Goal: Obtain resource: Download file/media

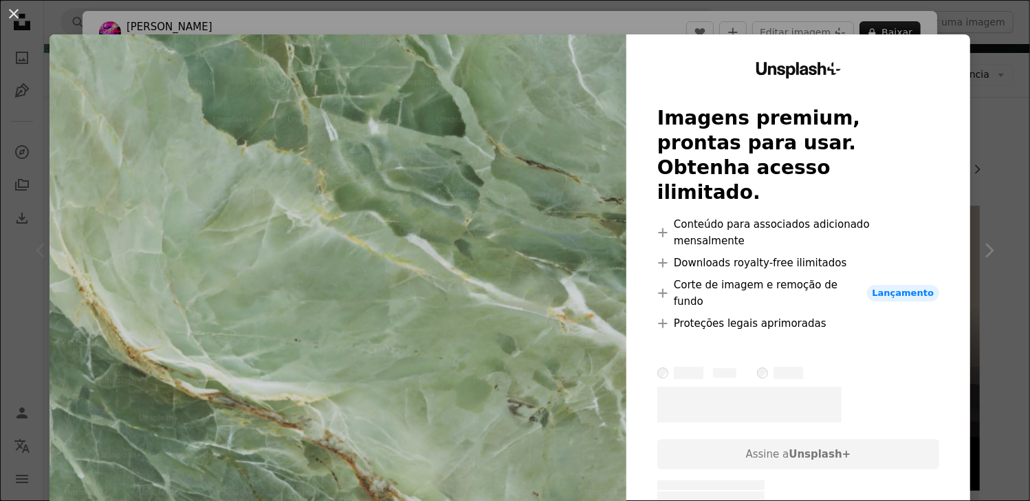
scroll to position [69, 0]
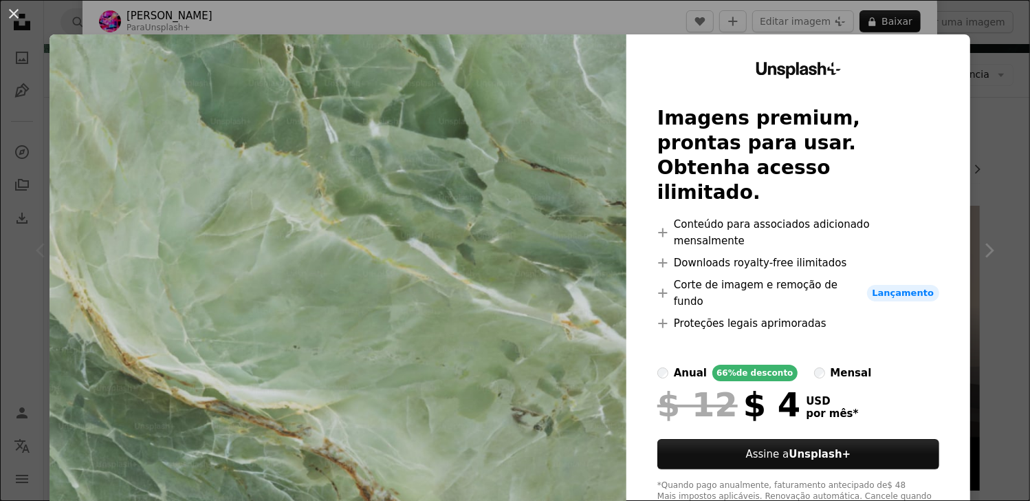
click at [988, 125] on div "An X shape Unsplash+ Imagens premium, prontas para usar. Obtenha acesso ilimita…" at bounding box center [515, 250] width 1030 height 501
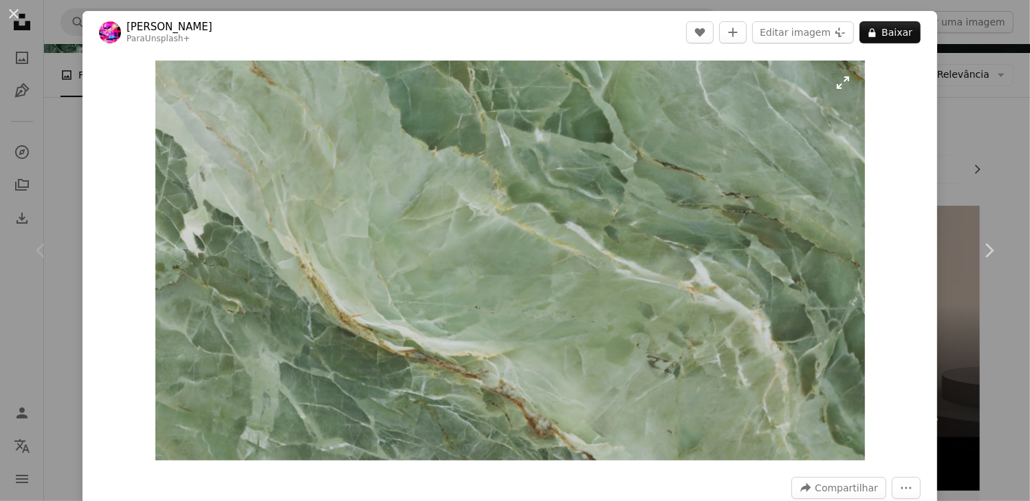
click at [535, 269] on img "Ampliar esta imagem" at bounding box center [510, 261] width 710 height 400
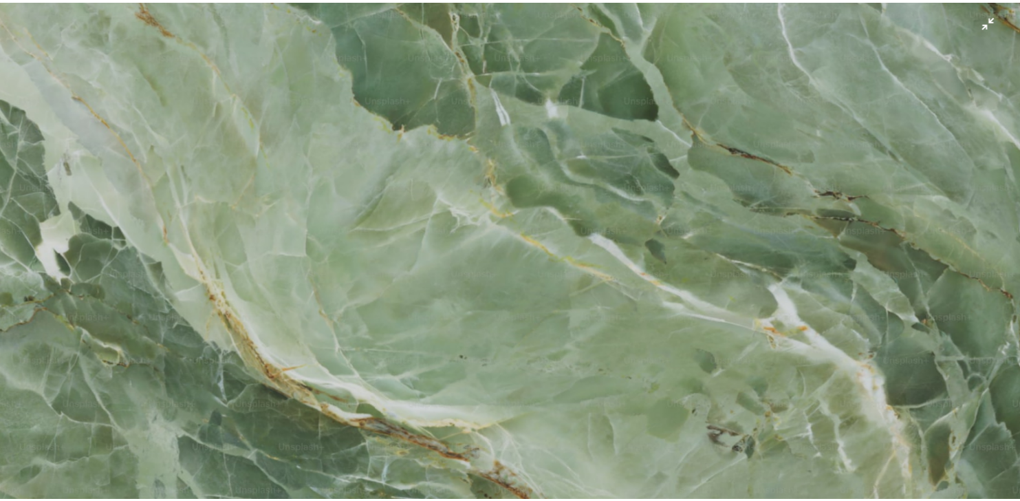
scroll to position [34, 0]
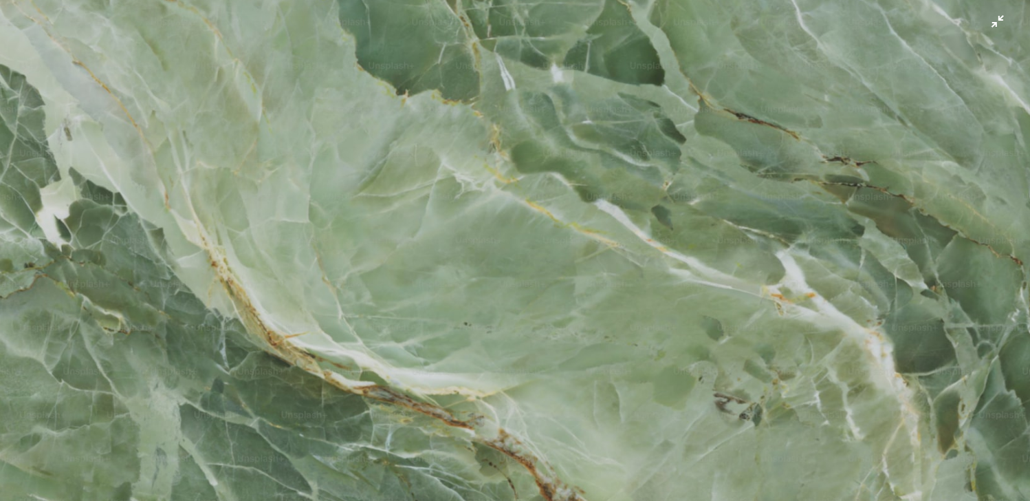
click at [505, 277] on img "Diminuir esta imagem" at bounding box center [515, 256] width 1032 height 580
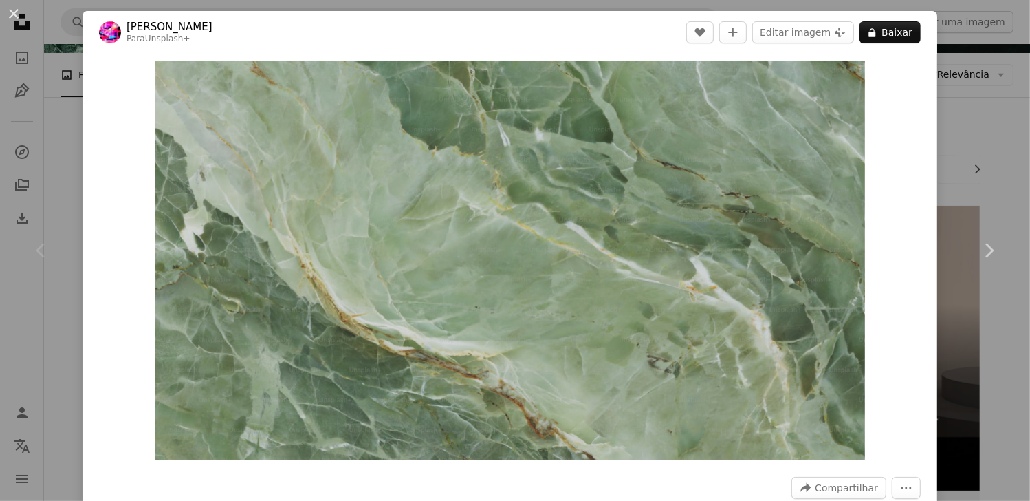
click at [900, 160] on div "Zoom in" at bounding box center [510, 260] width 855 height 413
click at [955, 137] on div "An X shape Chevron left Chevron right [PERSON_NAME] Para Unsplash+ A heart A pl…" at bounding box center [515, 250] width 1030 height 501
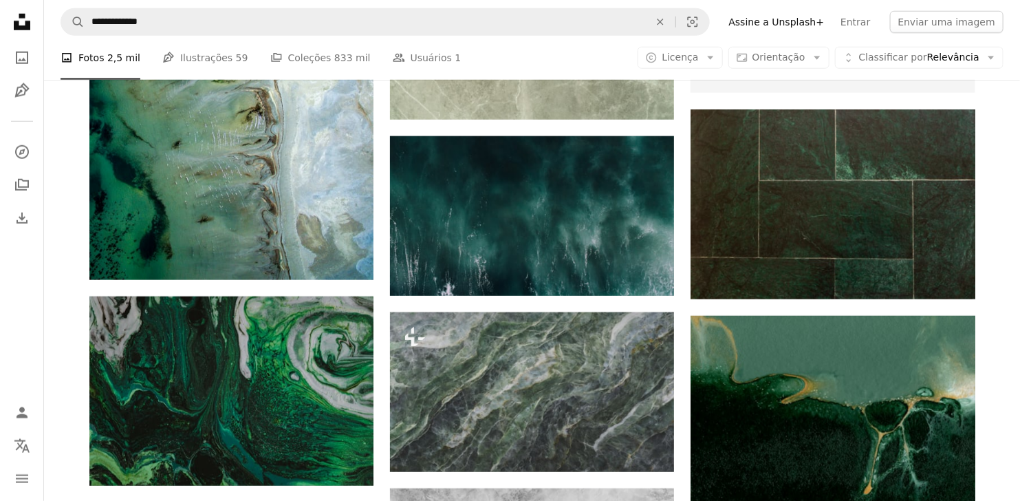
scroll to position [825, 0]
